Goal: Use online tool/utility: Use online tool/utility

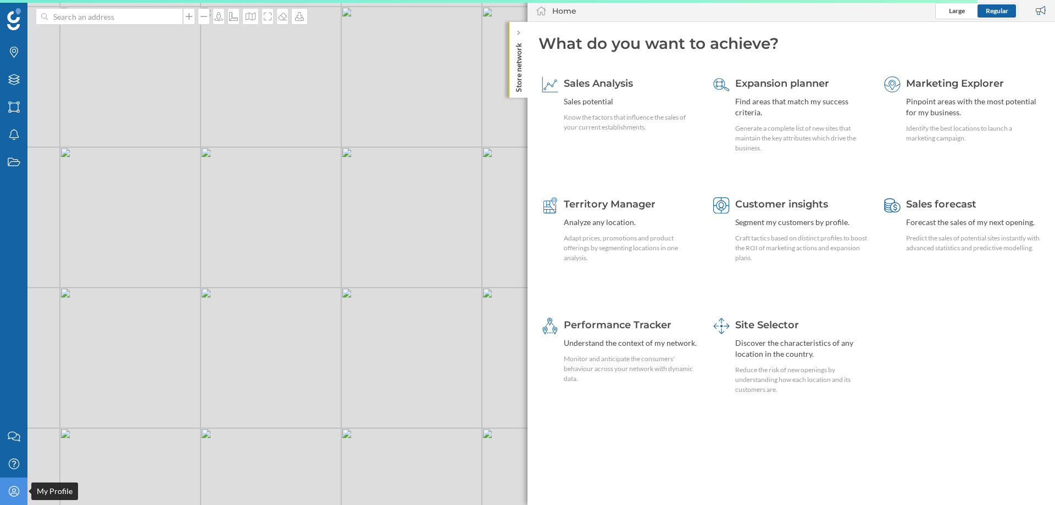
click at [9, 493] on icon at bounding box center [13, 491] width 10 height 10
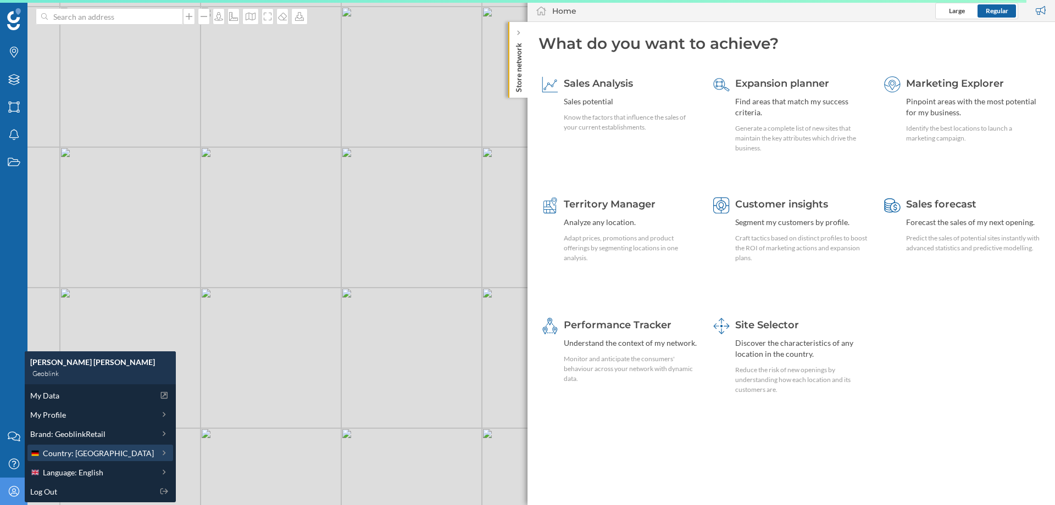
click at [90, 452] on span "Country: [GEOGRAPHIC_DATA]" at bounding box center [98, 454] width 111 height 12
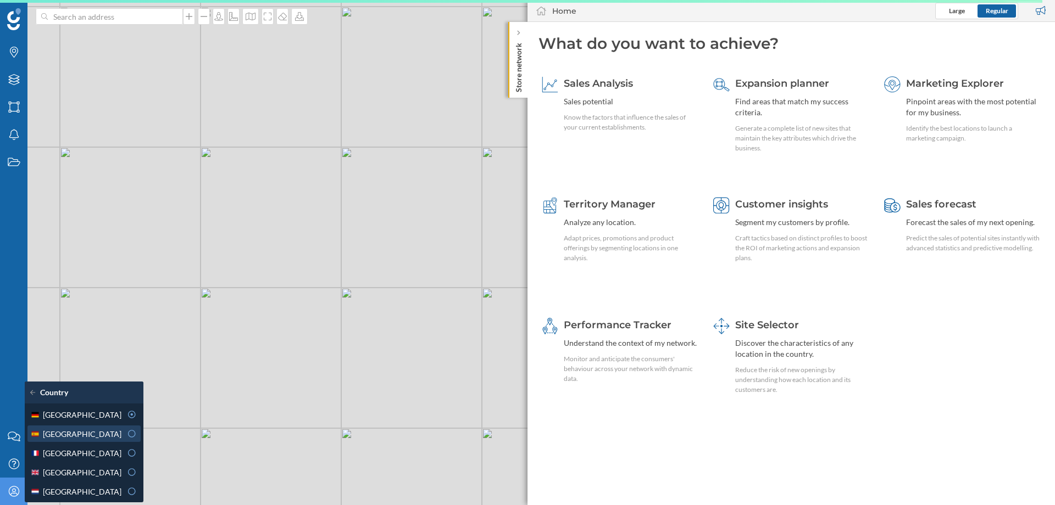
click at [77, 436] on div "[GEOGRAPHIC_DATA]" at bounding box center [75, 434] width 91 height 12
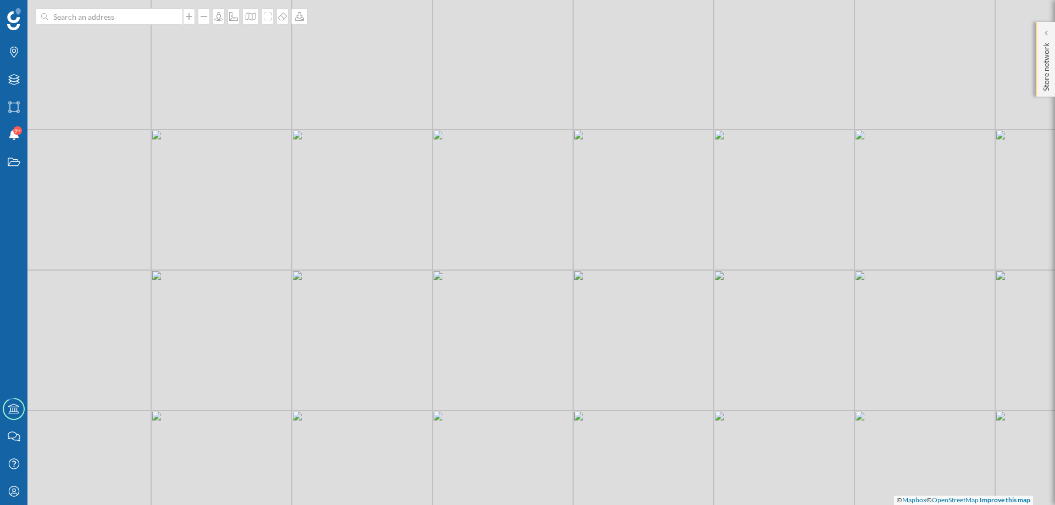
click at [1047, 60] on p "Store network" at bounding box center [1045, 64] width 11 height 53
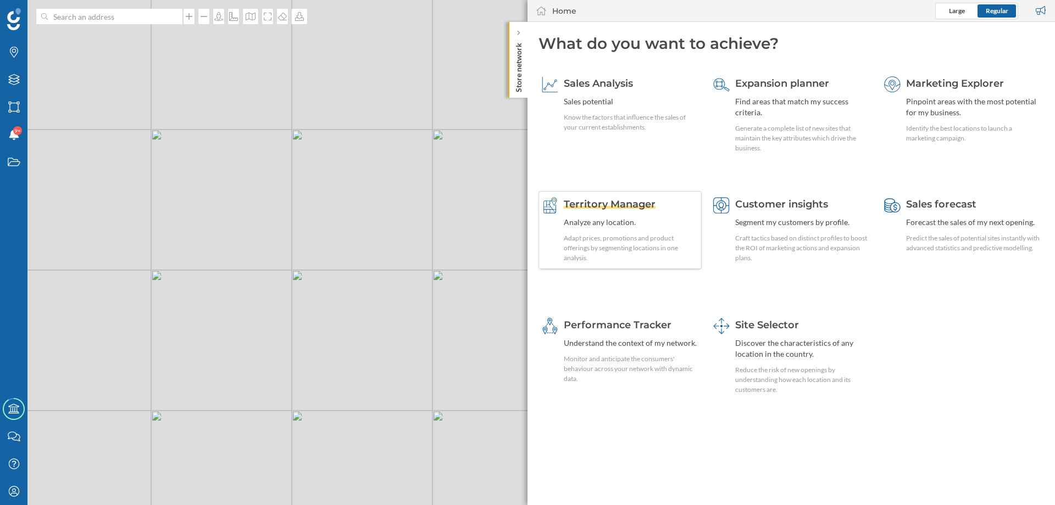
click at [628, 204] on span "Territory Manager" at bounding box center [610, 204] width 92 height 12
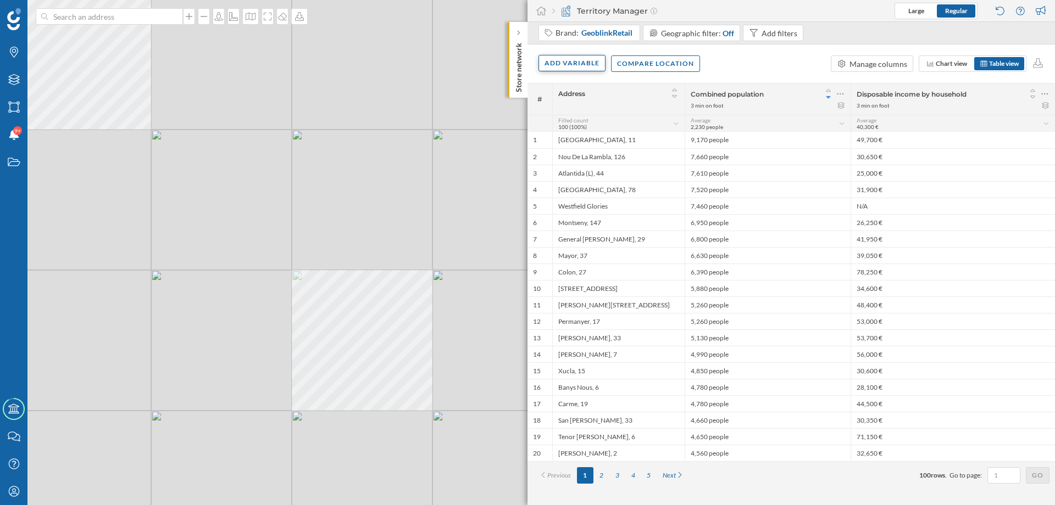
click at [594, 57] on div "Add variable" at bounding box center [571, 63] width 67 height 16
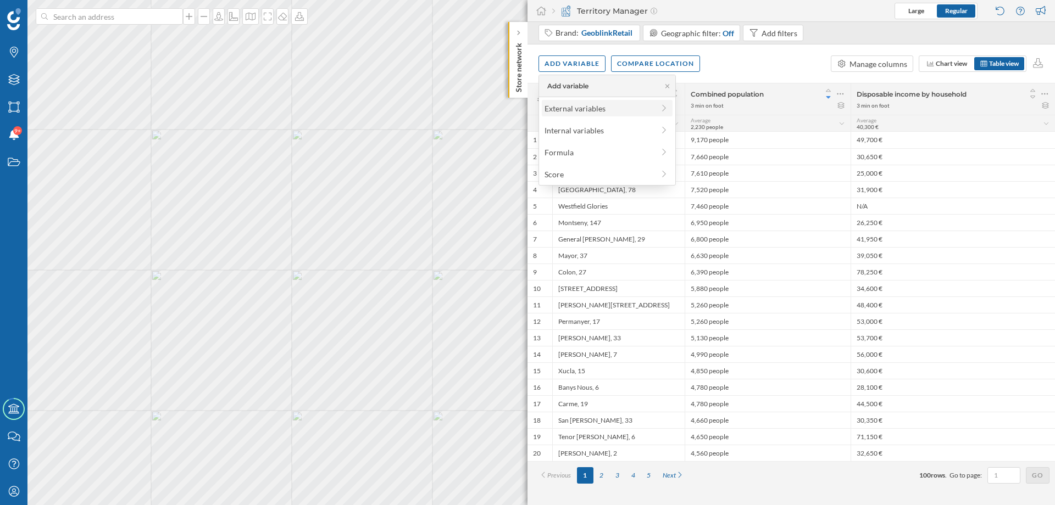
click at [612, 112] on div "External variables" at bounding box center [598, 109] width 109 height 12
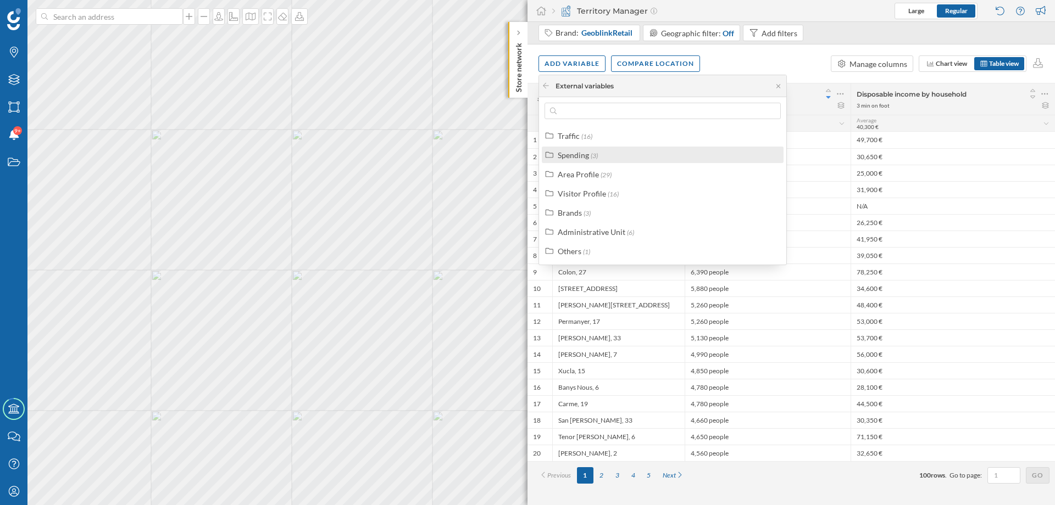
click at [611, 158] on div "Spending (3)" at bounding box center [667, 155] width 219 height 12
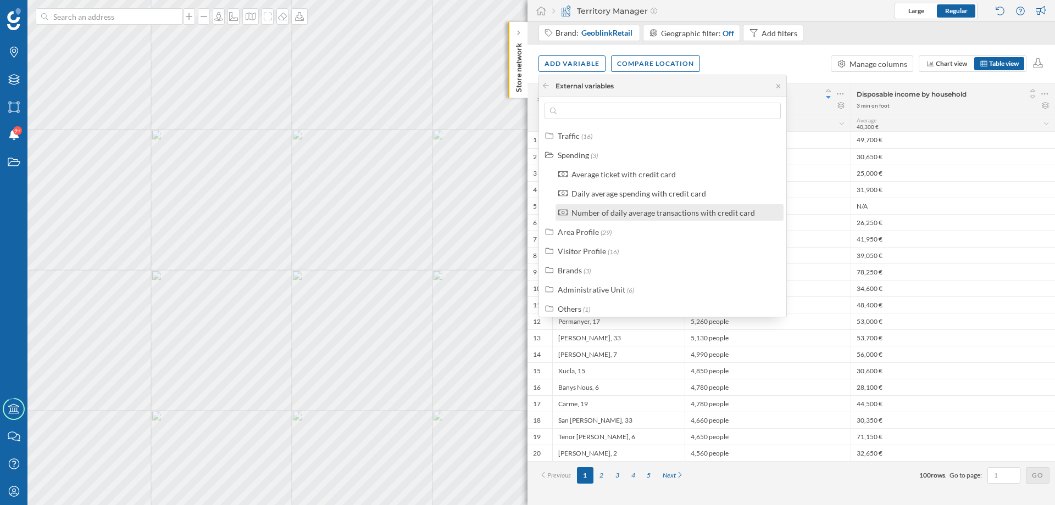
click at [620, 214] on div "Number of daily average transactions with credit card" at bounding box center [662, 212] width 183 height 9
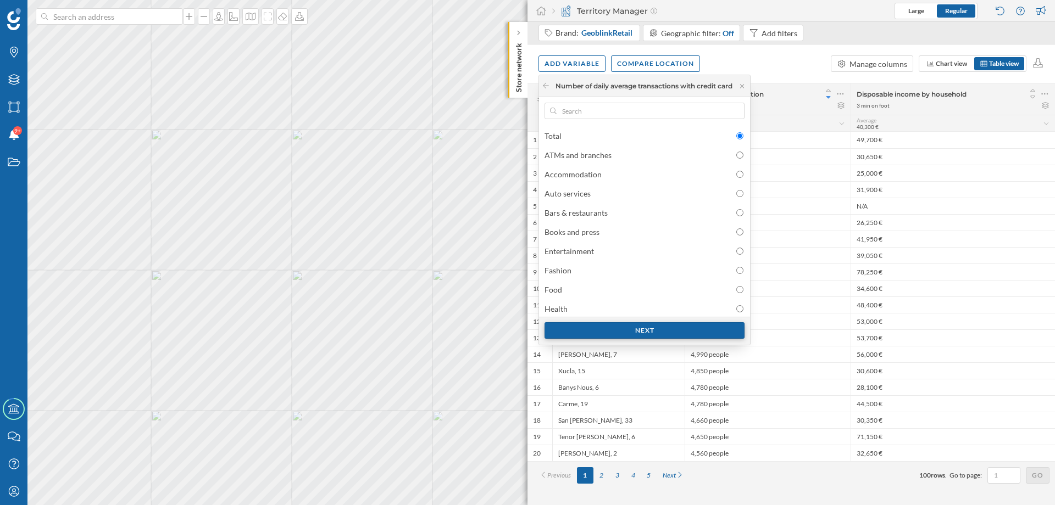
click at [644, 333] on div "Next" at bounding box center [644, 330] width 200 height 16
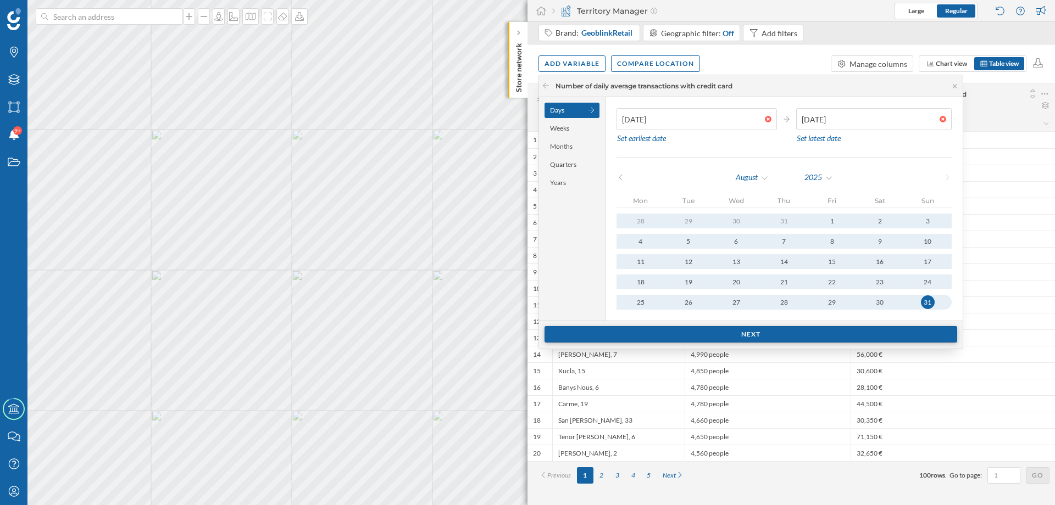
click at [827, 336] on div "Next" at bounding box center [750, 334] width 413 height 16
